Goal: Find specific page/section: Find specific page/section

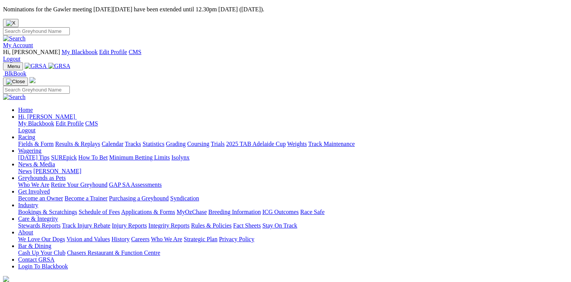
click at [71, 63] on img at bounding box center [59, 66] width 22 height 7
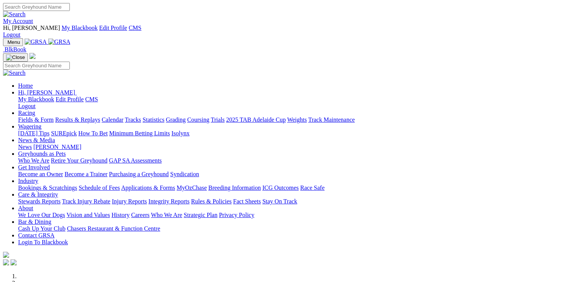
click at [33, 18] on link "My Account" at bounding box center [18, 21] width 30 height 6
